Goal: Task Accomplishment & Management: Use online tool/utility

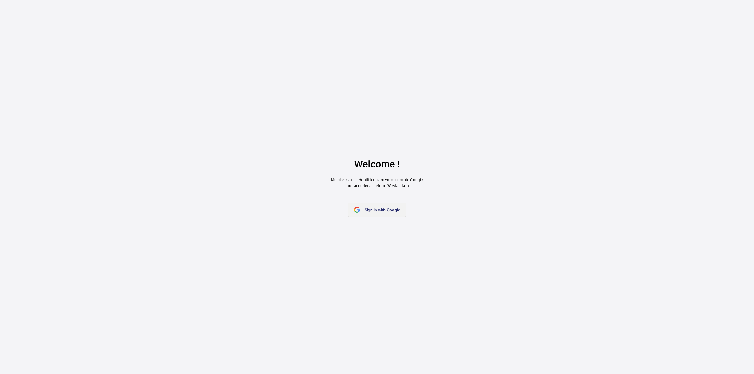
click at [385, 208] on span "Sign in with Google" at bounding box center [383, 210] width 36 height 5
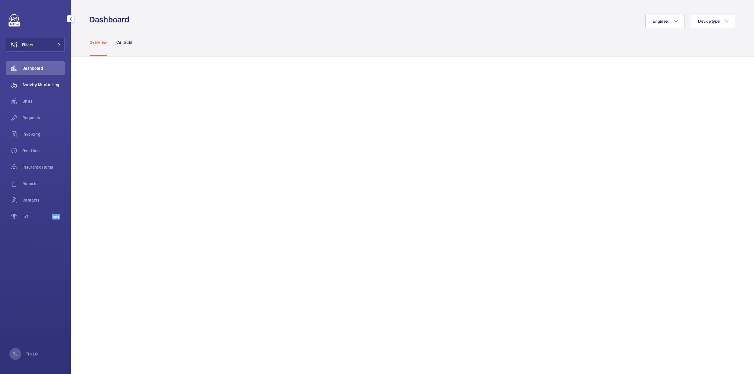
click at [39, 84] on span "Activity Monitoring" at bounding box center [43, 85] width 42 height 6
